Goal: Transaction & Acquisition: Purchase product/service

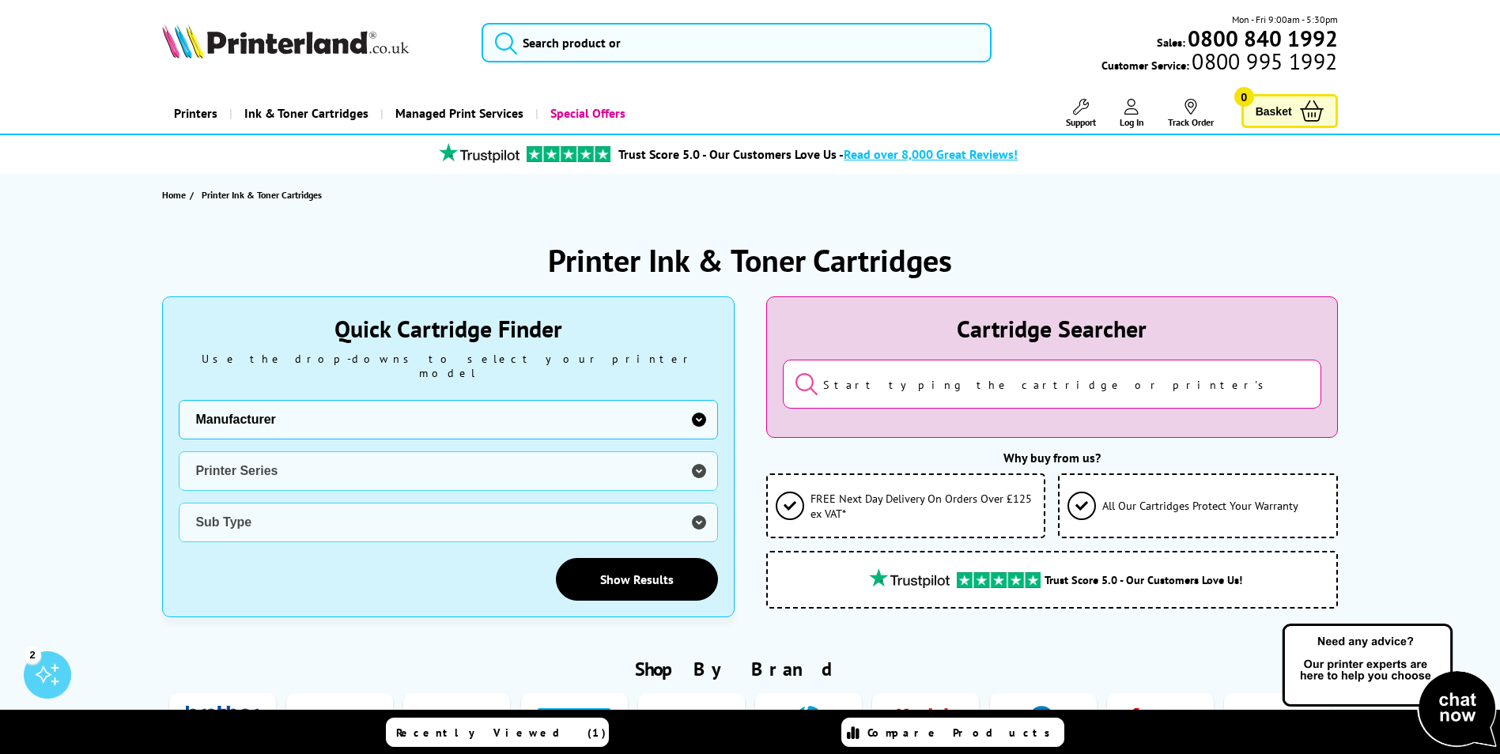
click at [699, 402] on select "Manufacturer Brother Canon Dell Dymo Epson HP Kodak Konica Minolta Kyocera Lexm…" at bounding box center [448, 420] width 538 height 40
select select "1553"
click at [179, 400] on select "Manufacturer Brother Canon Dell Dymo Epson HP Kodak Konica Minolta Kyocera Lexm…" at bounding box center [448, 420] width 538 height 40
click at [696, 458] on select "Printer Series ECOSYS Series FS Series TASKalfa Series" at bounding box center [448, 471] width 538 height 40
select select "33310"
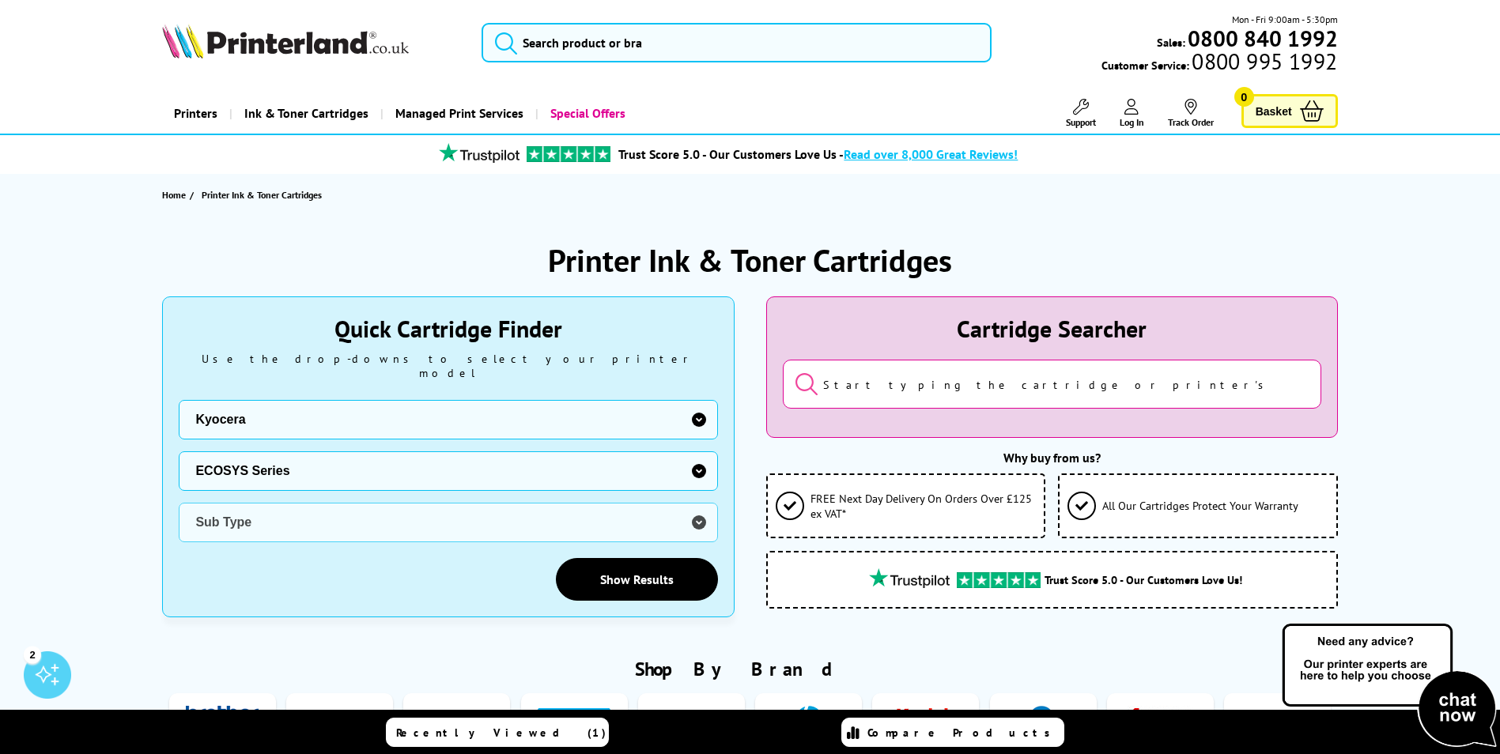
click at [179, 451] on select "Printer Series ECOSYS Series FS Series TASKalfa Series" at bounding box center [448, 471] width 538 height 40
drag, startPoint x: 698, startPoint y: 505, endPoint x: 666, endPoint y: 505, distance: 32.4
click at [698, 505] on select "Sub Type Kyocera ECOSYS FS-C8520MFP Kyocera ECOSYS FS-C8525MFP Kyocera ECOSYS M…" at bounding box center [448, 523] width 538 height 40
select select "38879"
click at [179, 503] on select "Sub Type Kyocera ECOSYS FS-C8520MFP Kyocera ECOSYS FS-C8525MFP Kyocera ECOSYS M…" at bounding box center [448, 523] width 538 height 40
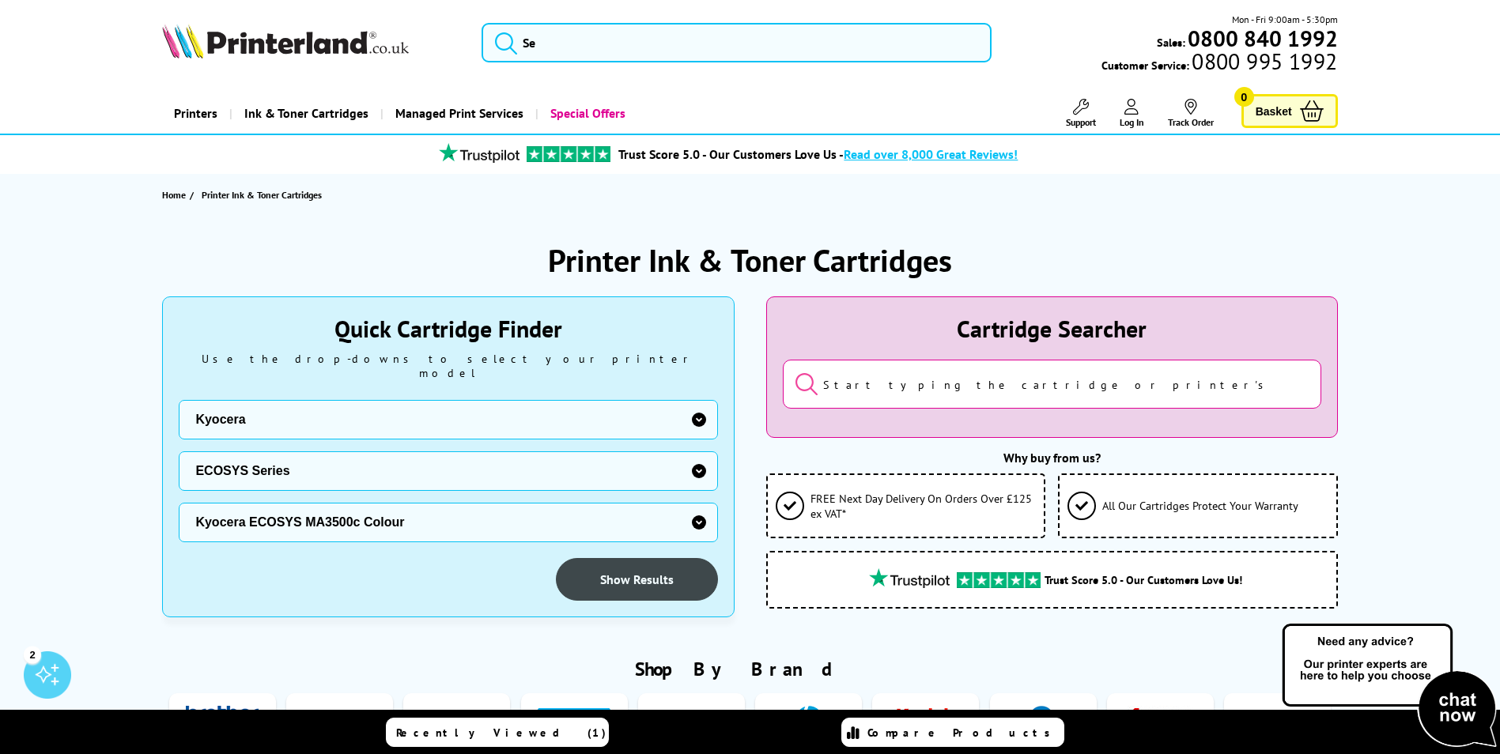
click at [666, 564] on link "Show Results" at bounding box center [637, 579] width 162 height 43
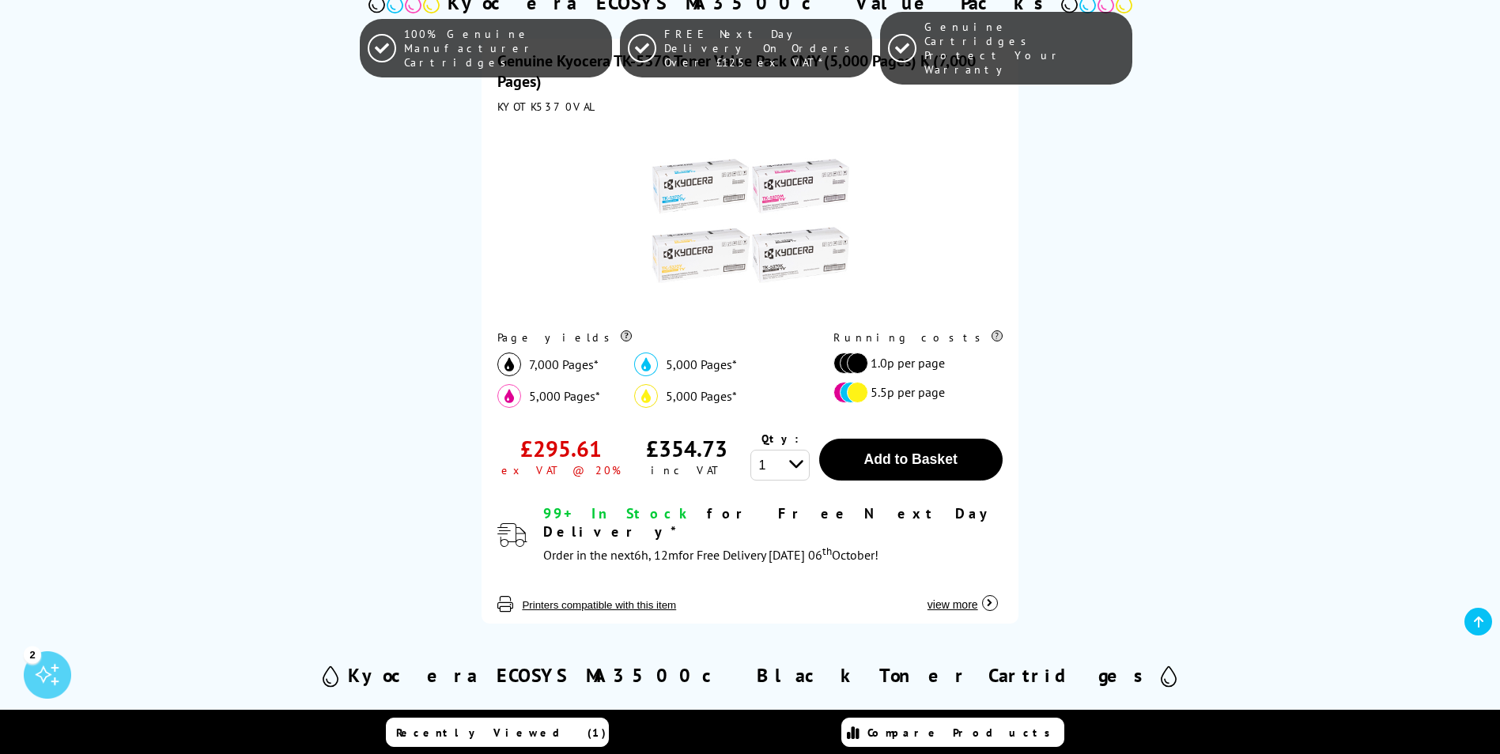
scroll to position [474, 0]
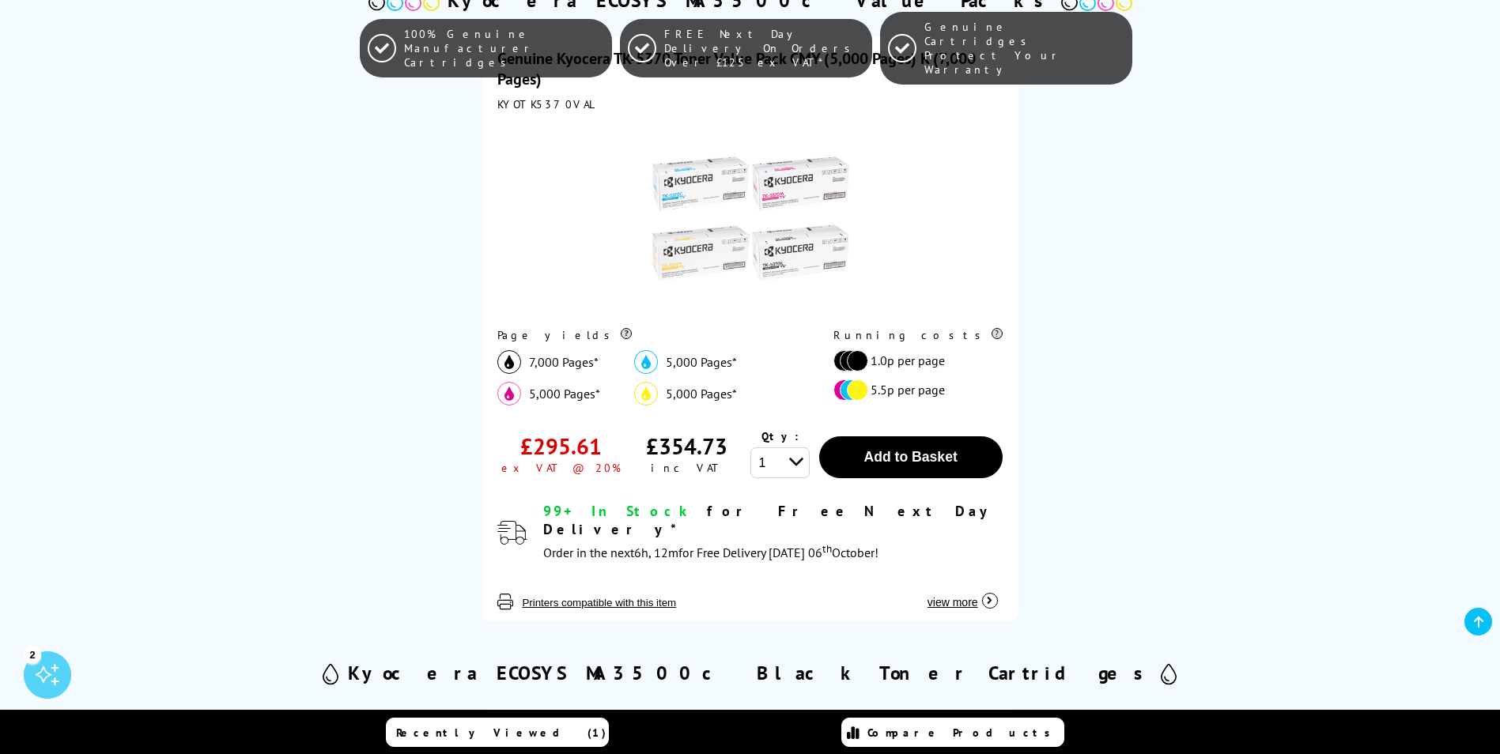
click at [798, 460] on select "1 2 3 4 5 6 7 8 9 10" at bounding box center [779, 462] width 59 height 31
click at [750, 447] on select "1 2 3 4 5 6 7 8 9 10" at bounding box center [779, 462] width 59 height 31
click at [798, 460] on select "1 2 3 4 5 6 7 8 9 10" at bounding box center [779, 462] width 59 height 31
select select "1"
click at [750, 447] on select "1 2 3 4 5 6 7 8 9 10" at bounding box center [779, 462] width 59 height 31
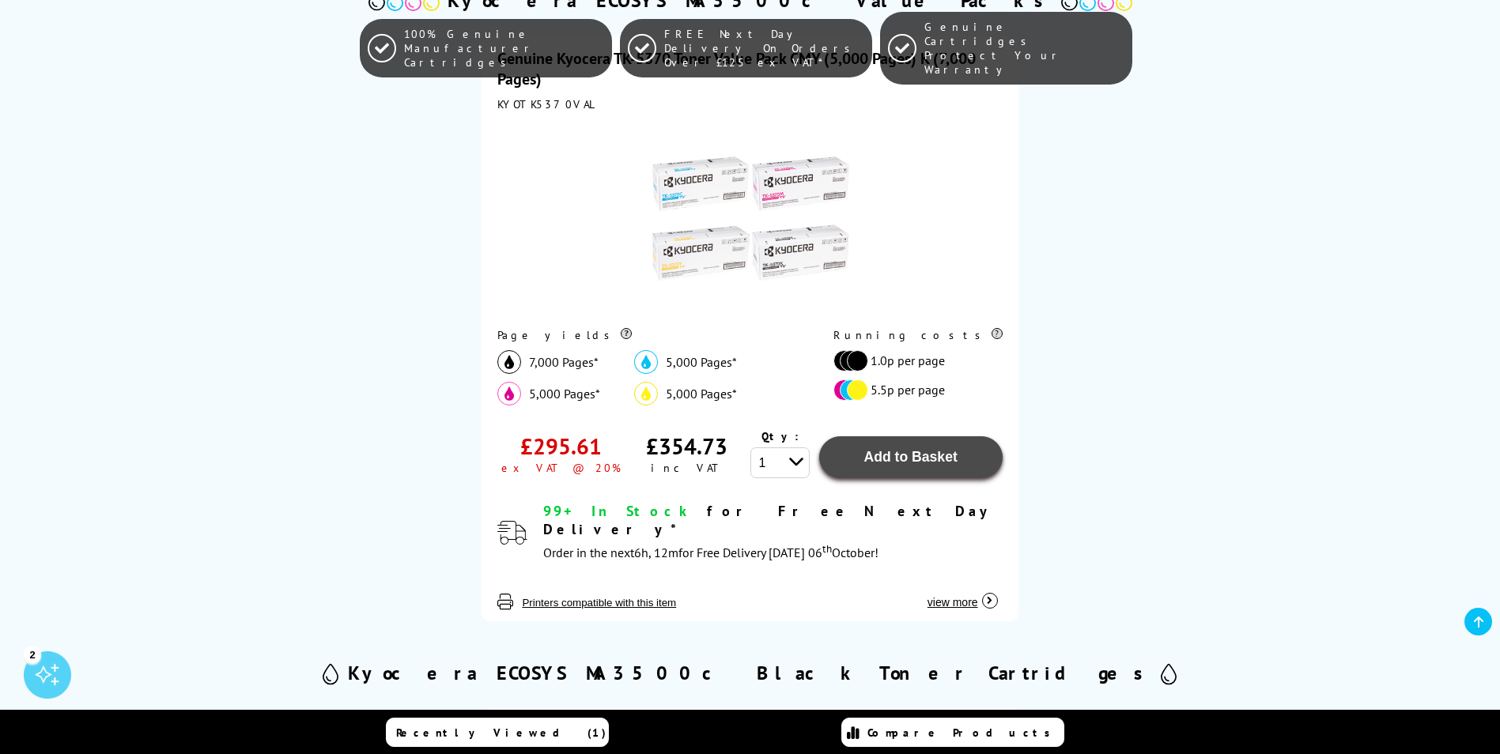
click at [909, 459] on span "Add to Basket" at bounding box center [910, 457] width 93 height 16
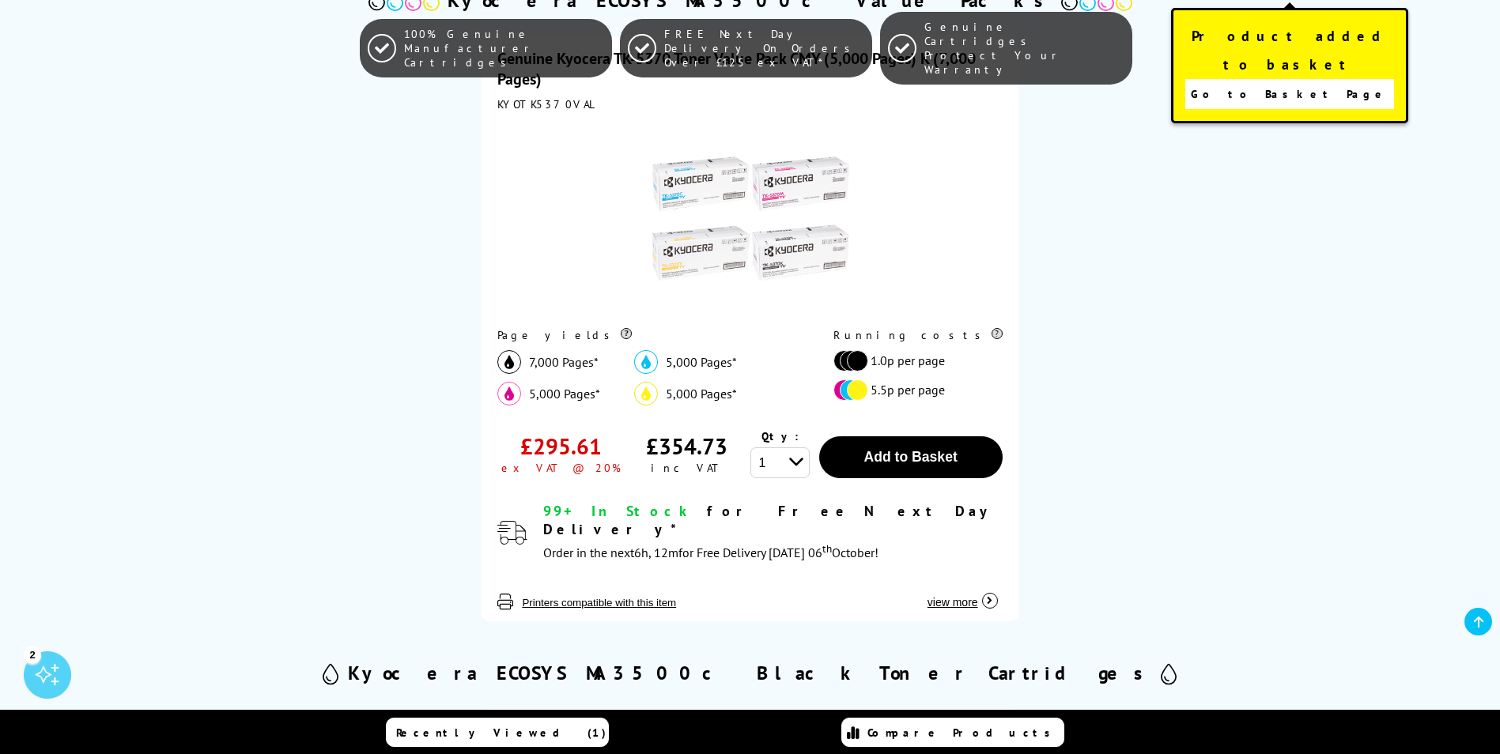
click at [1315, 83] on span "Go to Basket Page" at bounding box center [1289, 94] width 197 height 22
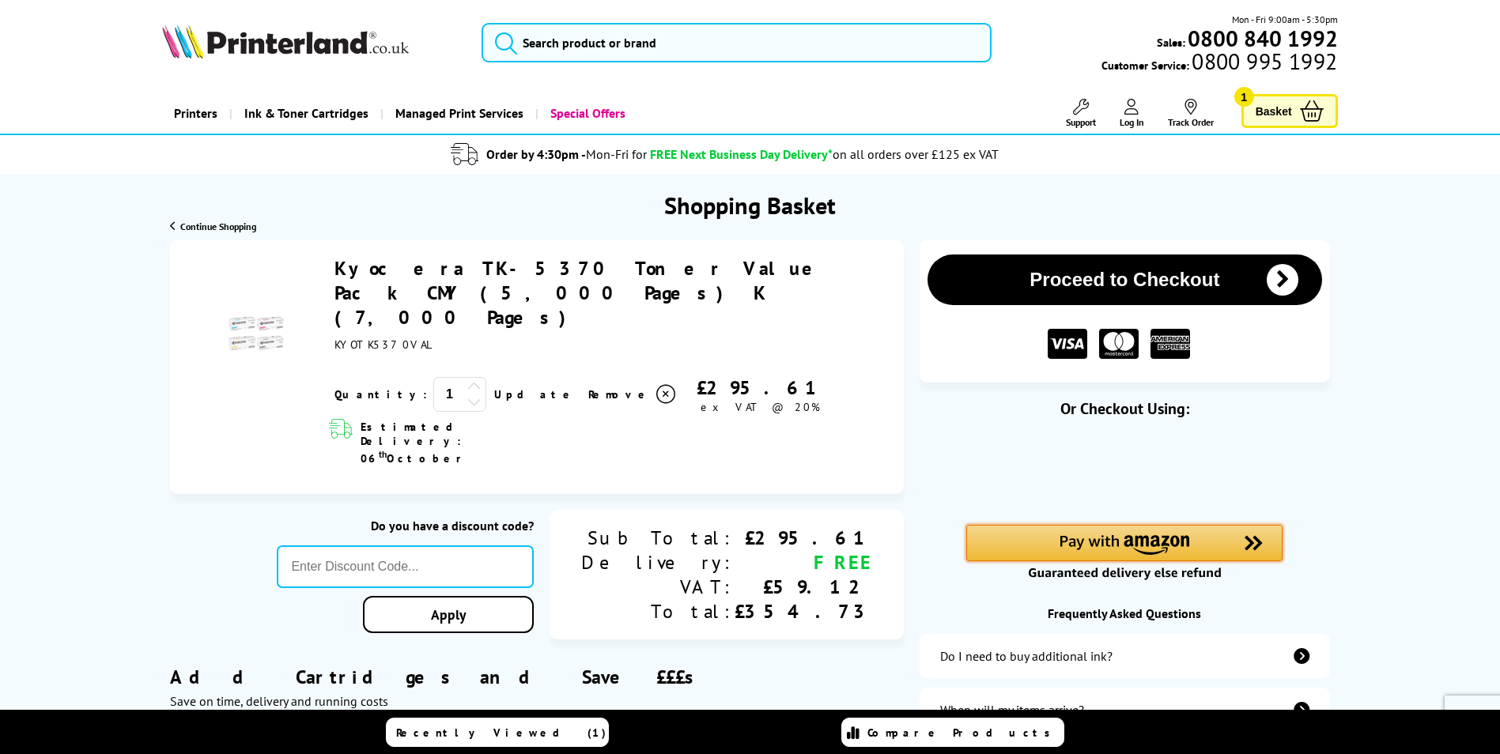
click at [1144, 542] on img "Amazon Pay - Use your Amazon account" at bounding box center [1124, 545] width 130 height 20
